Goal: Information Seeking & Learning: Learn about a topic

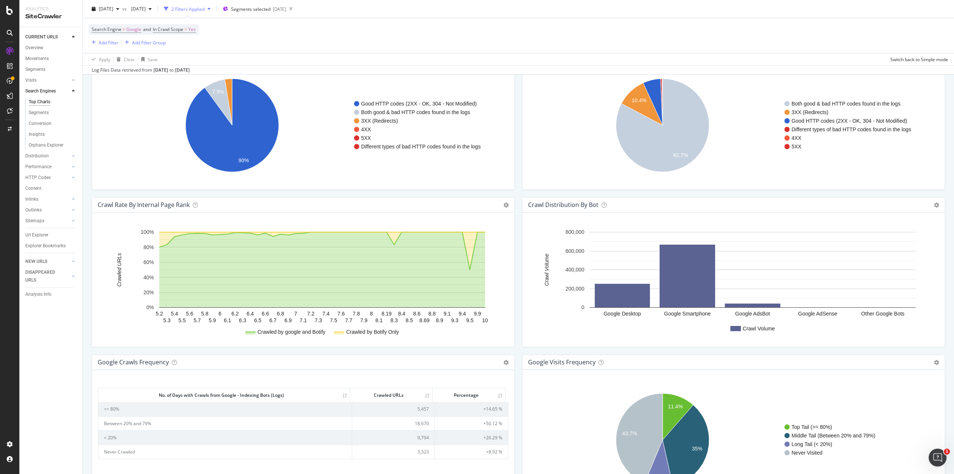
scroll to position [706, 0]
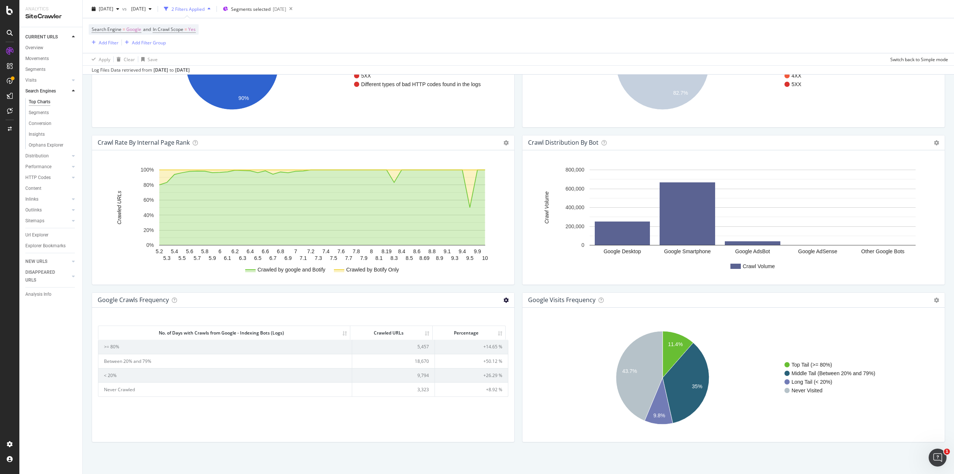
click at [503, 299] on icon at bounding box center [505, 299] width 5 height 5
click at [514, 288] on div "Crawl Rate By Internal Page Rank Chart (by Value) Chart (by Percentage) Table E…" at bounding box center [303, 213] width 430 height 157
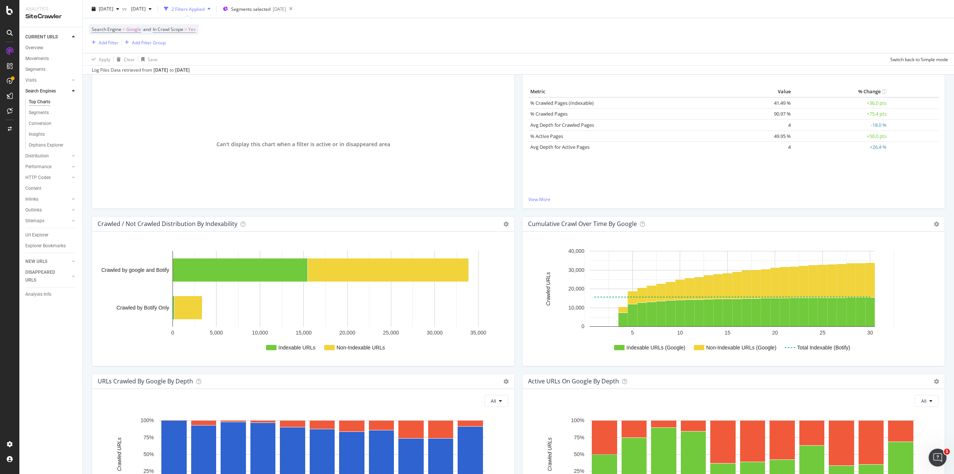
scroll to position [135, 0]
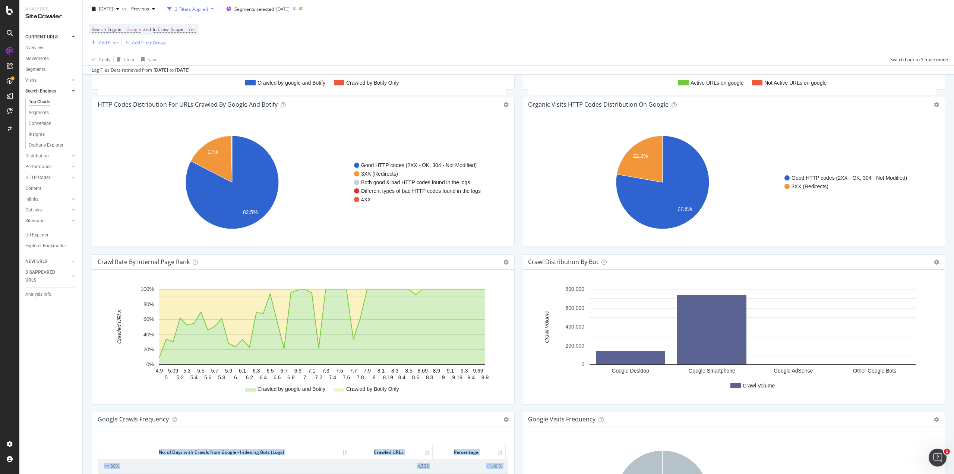
scroll to position [582, 0]
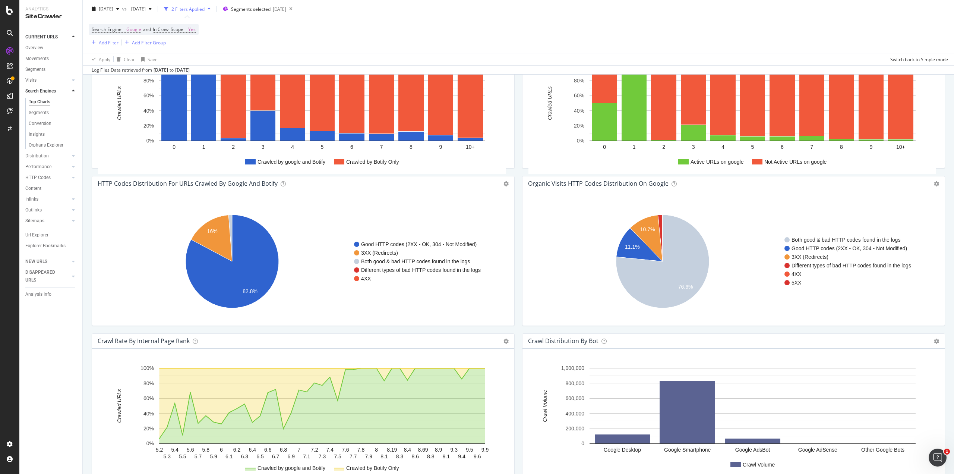
scroll to position [507, 0]
click at [458, 31] on div "Search Engine = Google and In Crawl Scope = Yes Add Filter Add Filter Group" at bounding box center [518, 35] width 859 height 35
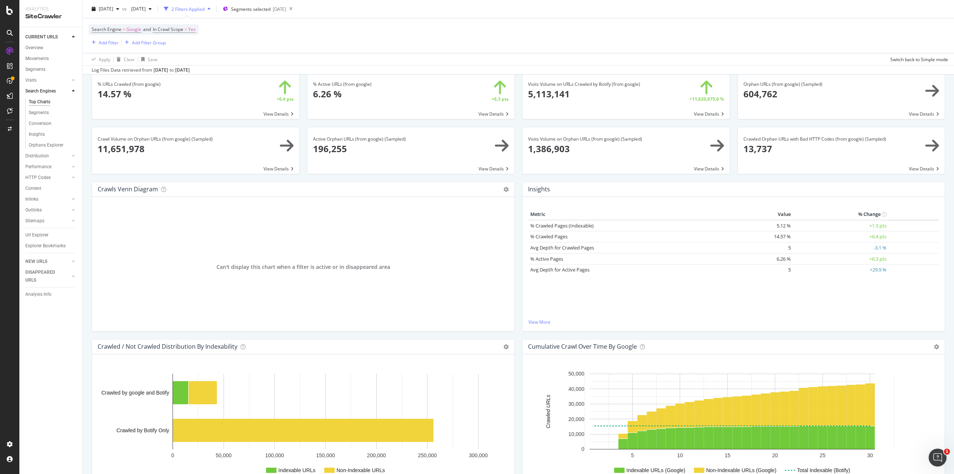
scroll to position [0, 0]
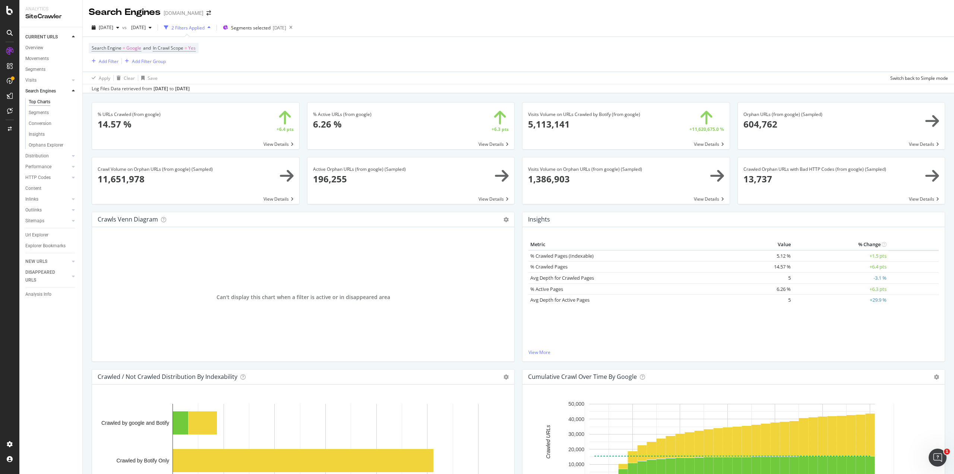
click at [437, 59] on div "Search Engine = Google and In Crawl Scope = Yes Add Filter Add Filter Group" at bounding box center [518, 54] width 859 height 35
click at [519, 47] on div "Search Engine = Google and In Crawl Scope = Yes Add Filter Add Filter Group" at bounding box center [518, 54] width 859 height 35
click at [551, 36] on div "[DATE] vs [DATE] 2 Filters Applied Segments selected [DATE]" at bounding box center [518, 29] width 871 height 15
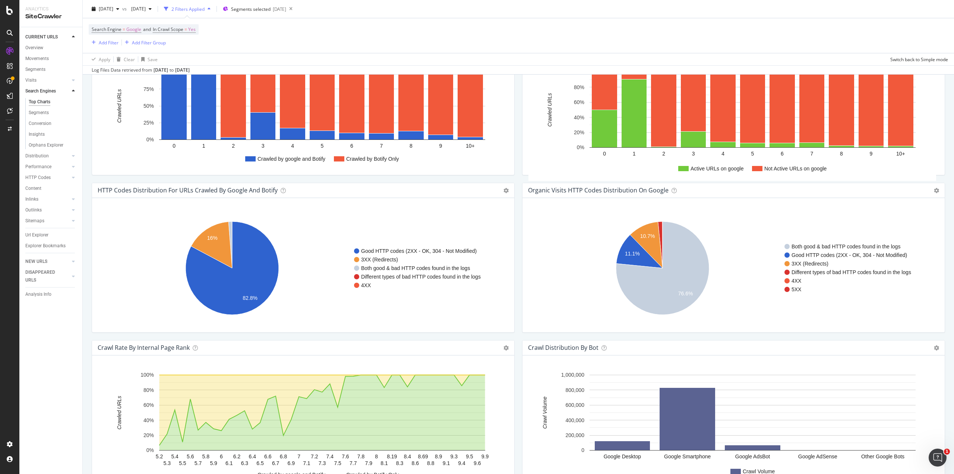
scroll to position [706, 0]
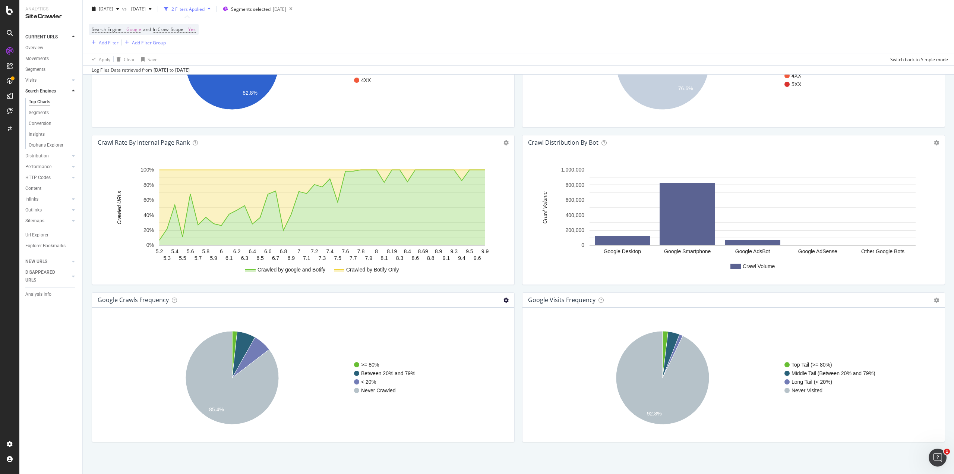
click at [503, 299] on icon at bounding box center [505, 299] width 5 height 5
click at [456, 324] on span "Table" at bounding box center [476, 327] width 78 height 10
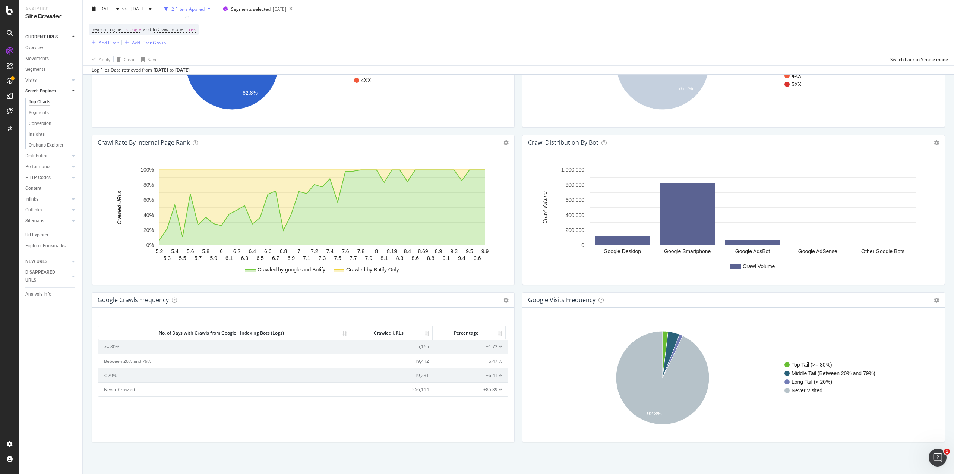
click at [511, 70] on div "Log Files Data retrieved from [DATE] to [DATE]" at bounding box center [518, 69] width 871 height 9
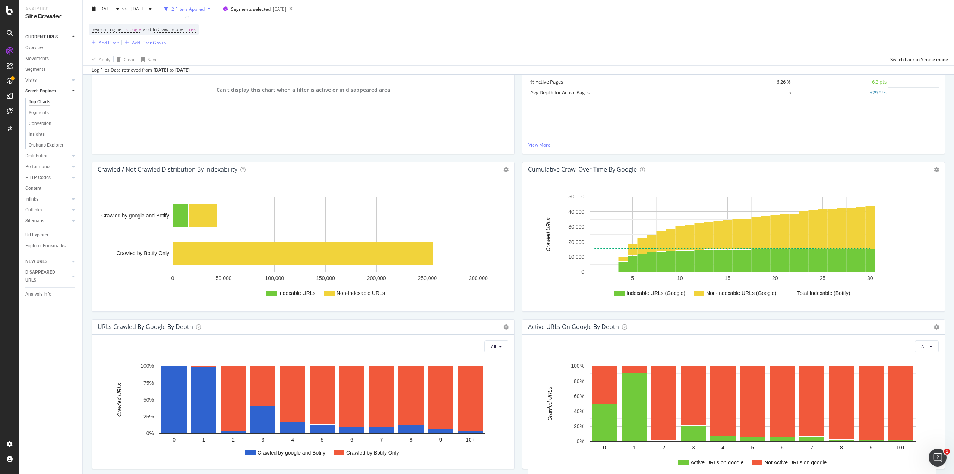
scroll to position [0, 0]
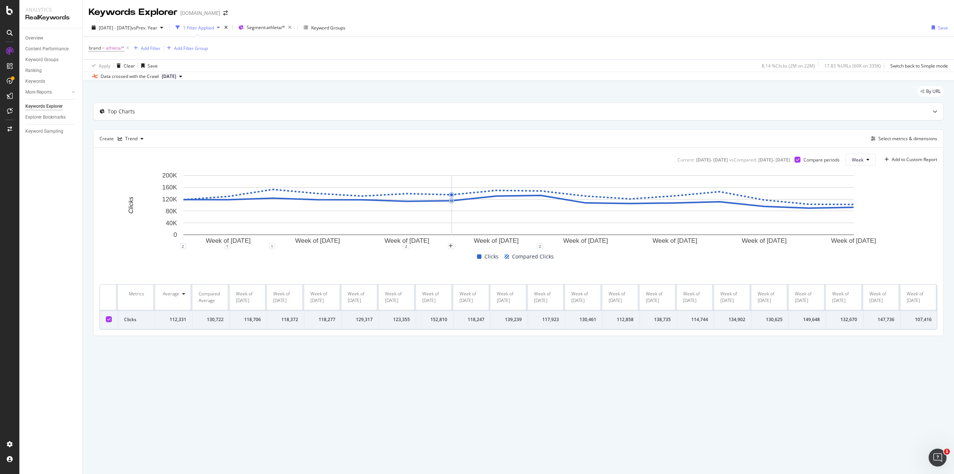
scroll to position [0, 105]
